Goal: Task Accomplishment & Management: Manage account settings

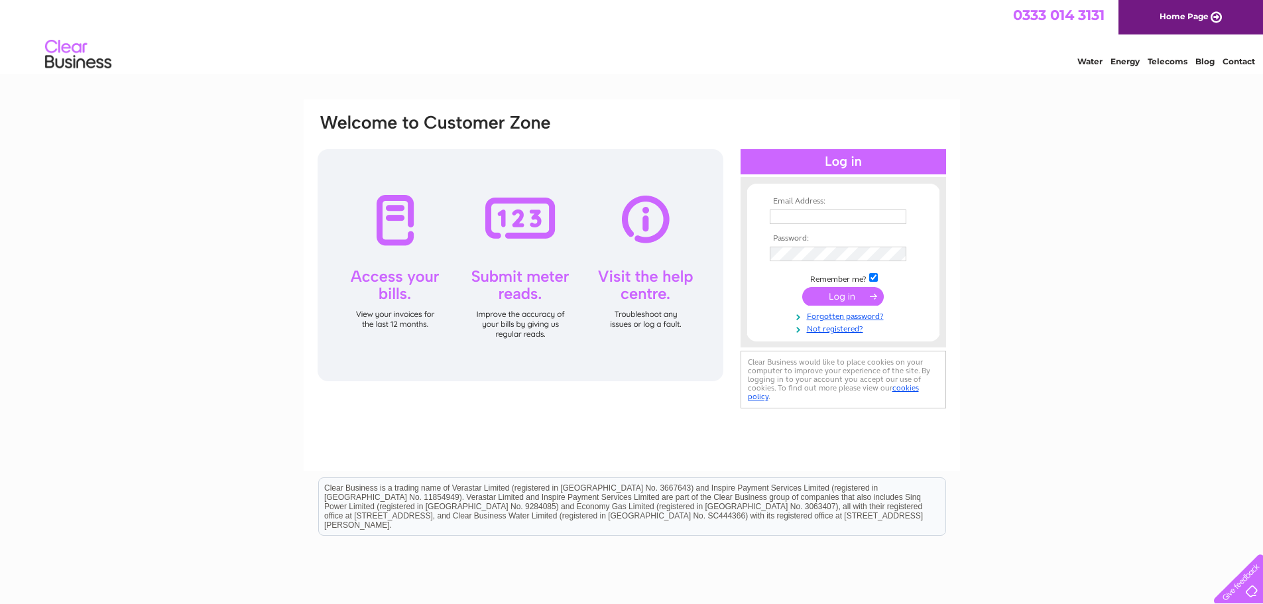
type input "[EMAIL_ADDRESS][DOMAIN_NAME]"
click at [830, 295] on input "submit" at bounding box center [843, 296] width 82 height 19
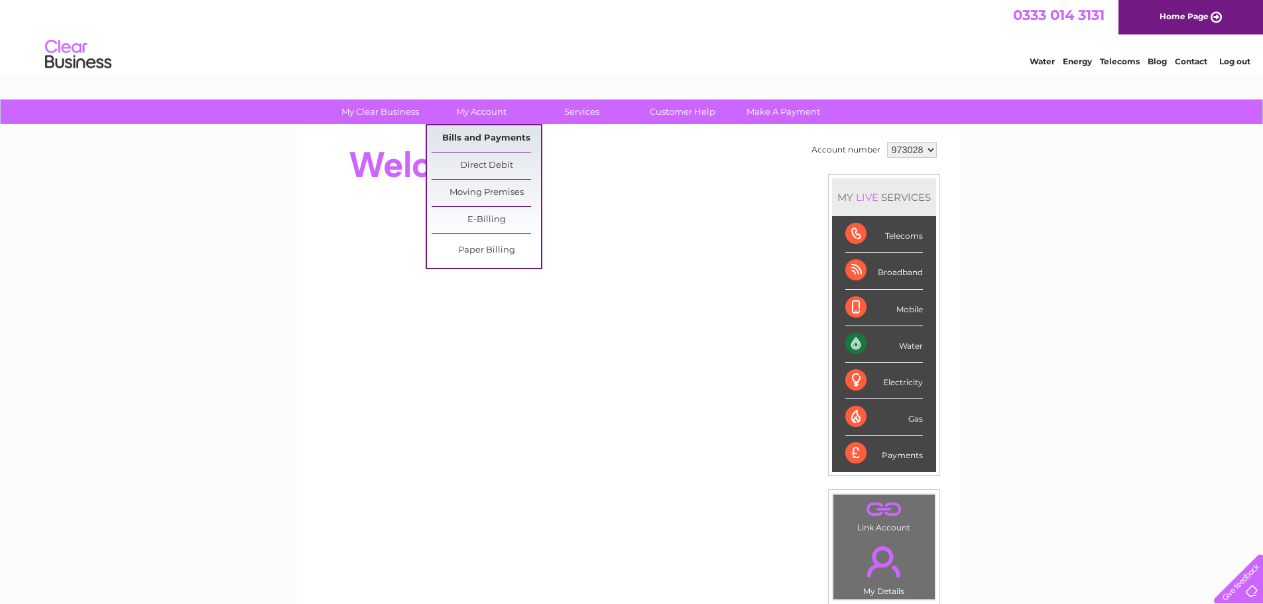
click at [508, 140] on link "Bills and Payments" at bounding box center [486, 138] width 109 height 27
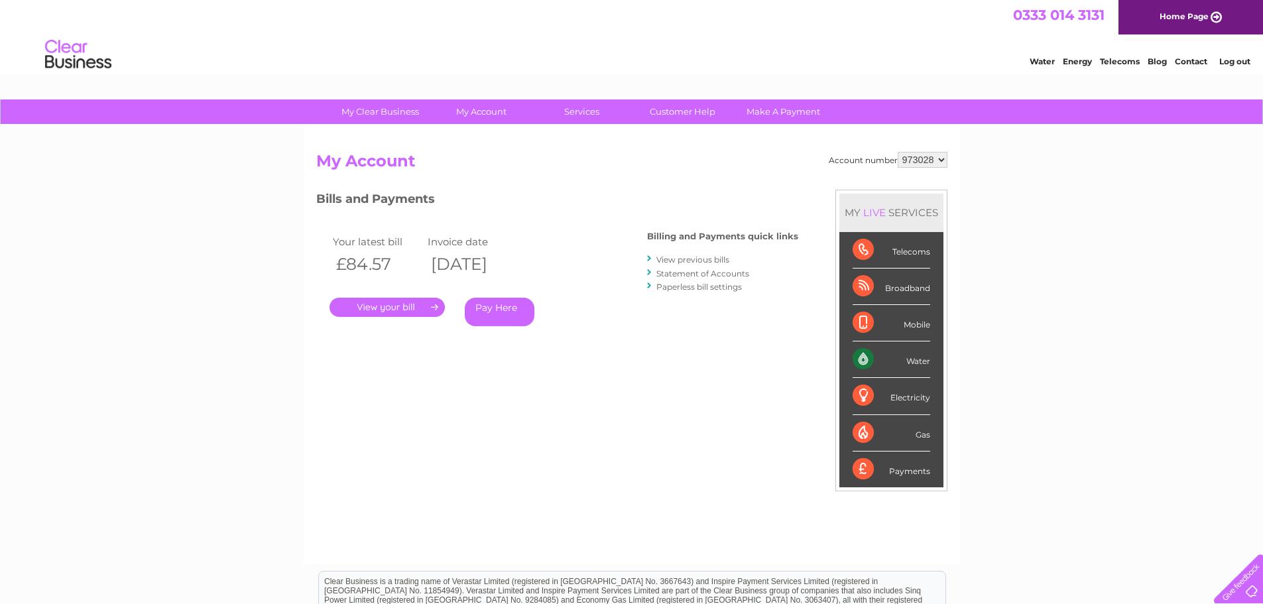
click at [402, 308] on link "." at bounding box center [386, 307] width 115 height 19
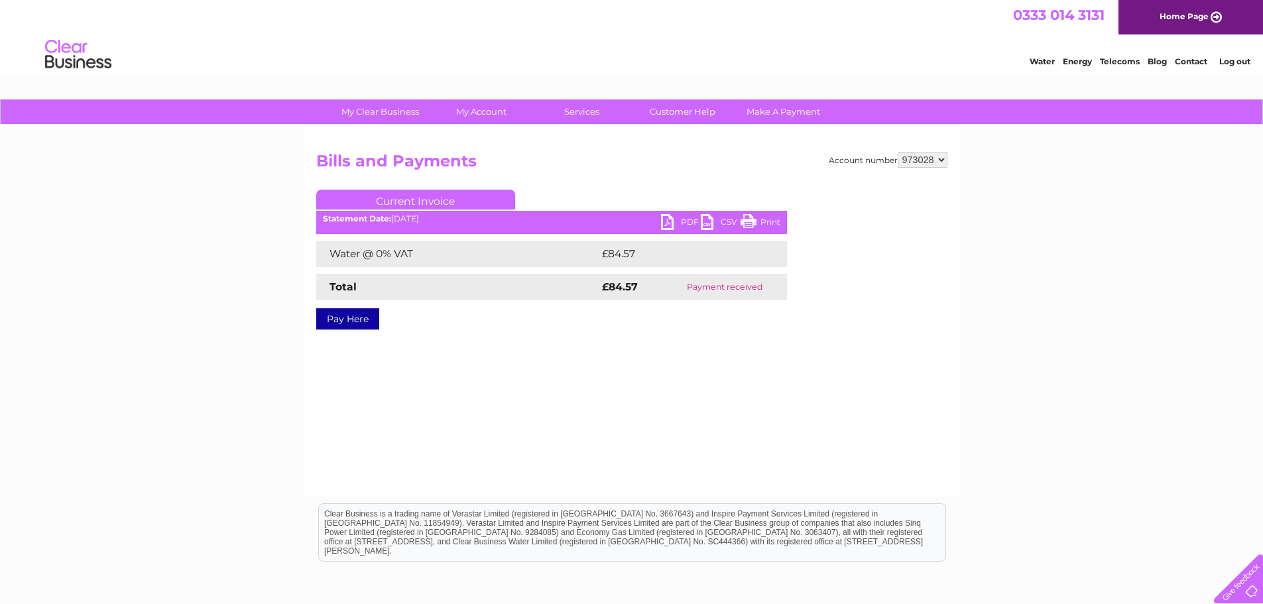
click at [936, 162] on select "973028" at bounding box center [923, 160] width 50 height 16
click at [574, 390] on div "Account number 973028 Bills and Payments Current Invoice PDF CSV Print £84.57" at bounding box center [632, 310] width 656 height 371
click at [668, 226] on link "PDF" at bounding box center [681, 223] width 40 height 19
